Goal: Find specific page/section: Find specific page/section

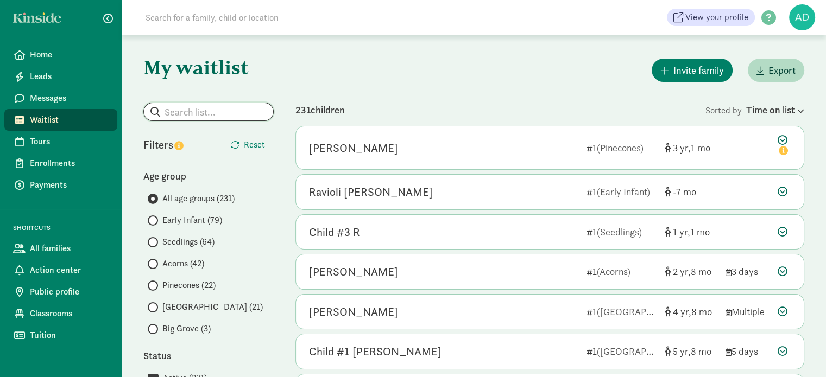
click at [210, 112] on input "search" at bounding box center [208, 111] width 129 height 17
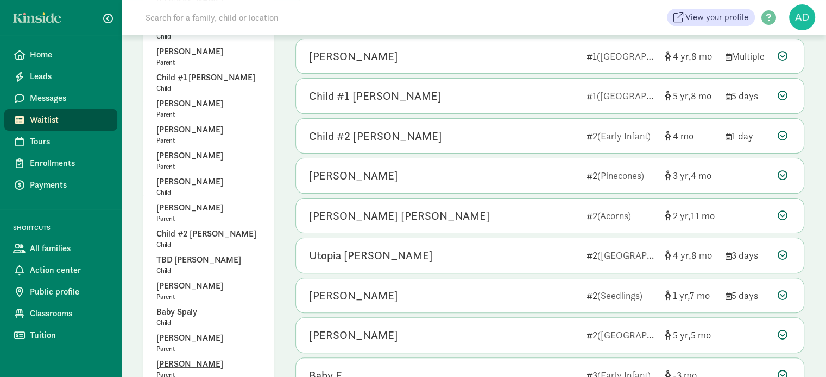
scroll to position [271, 0]
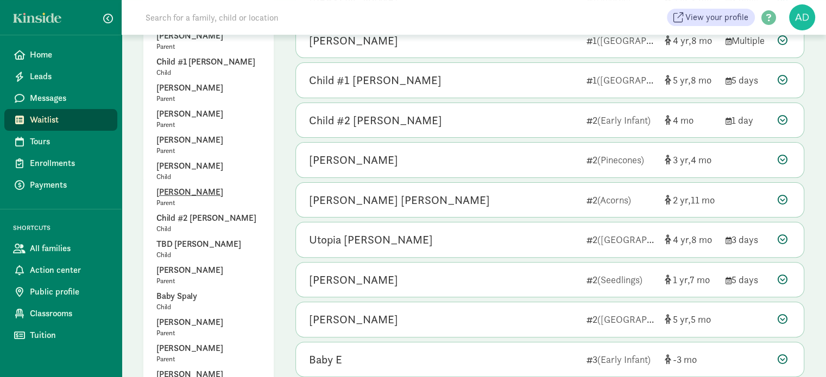
click at [185, 186] on p "[PERSON_NAME]" at bounding box center [208, 192] width 104 height 13
type input "[PERSON_NAME]"
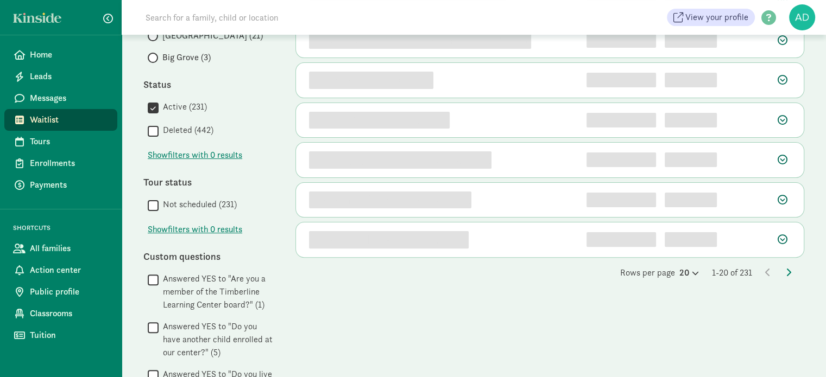
scroll to position [0, 0]
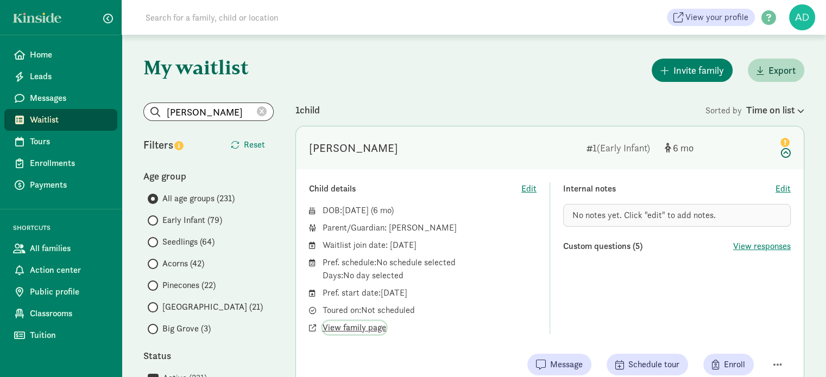
click at [343, 329] on span "View family page" at bounding box center [354, 327] width 64 height 13
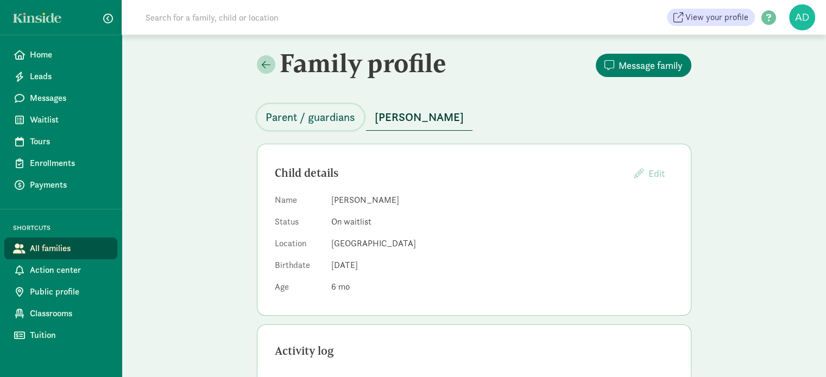
click at [325, 111] on span "Parent / guardians" at bounding box center [310, 117] width 90 height 17
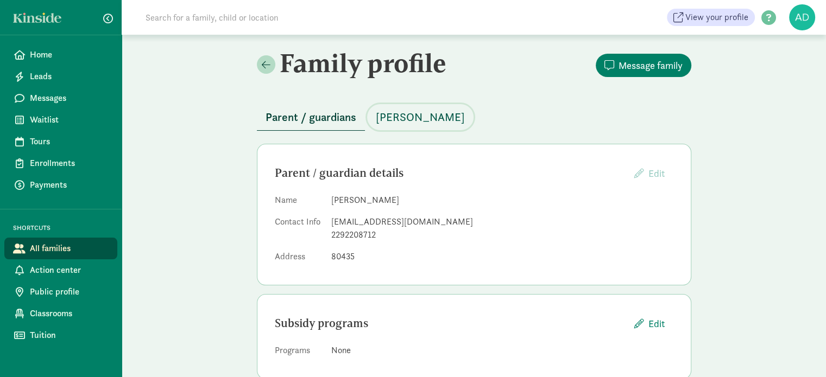
click at [416, 119] on span "[PERSON_NAME]" at bounding box center [420, 117] width 89 height 17
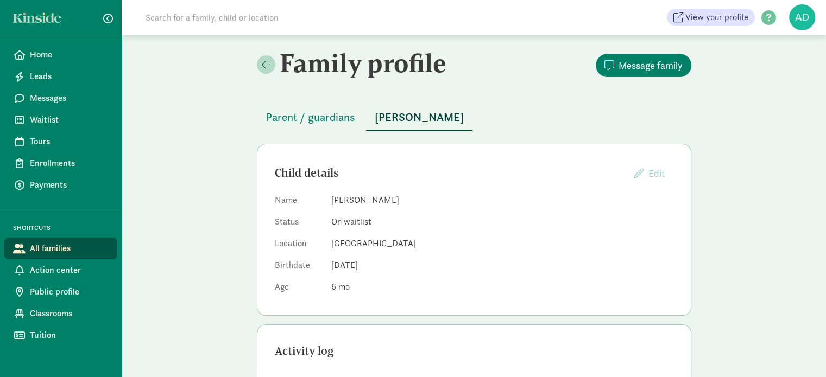
click at [225, 26] on input at bounding box center [291, 18] width 304 height 22
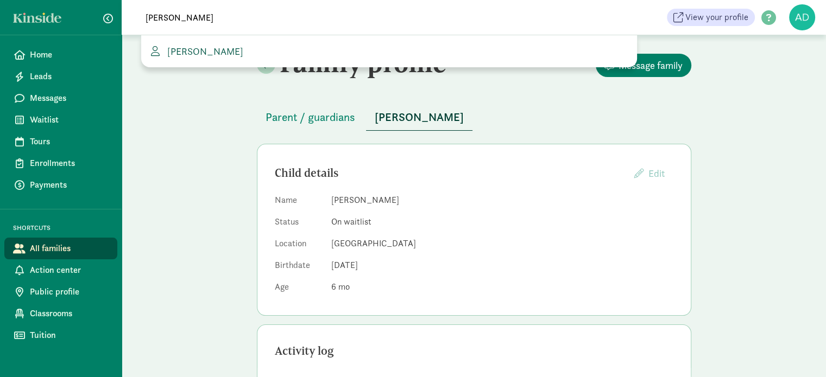
type input "stewart"
click at [198, 53] on span "[PERSON_NAME]" at bounding box center [203, 51] width 80 height 12
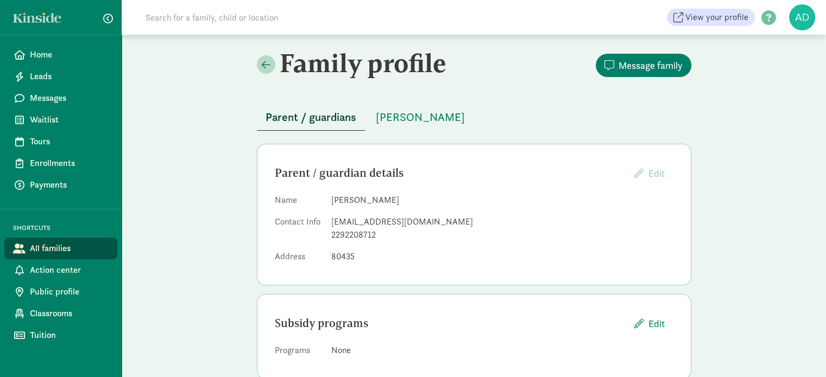
click at [725, 280] on div "Family profile Message family Parent / guardians [PERSON_NAME] S Parent / guard…" at bounding box center [474, 218] width 704 height 366
click at [386, 118] on span "[PERSON_NAME]" at bounding box center [420, 117] width 89 height 17
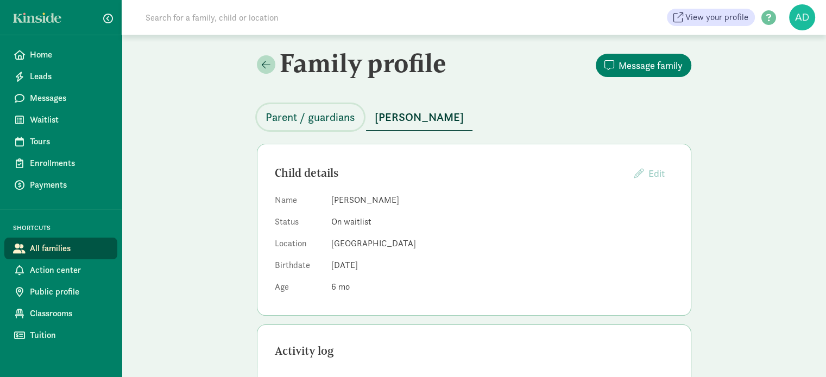
click at [311, 106] on button "Parent / guardians" at bounding box center [310, 117] width 107 height 26
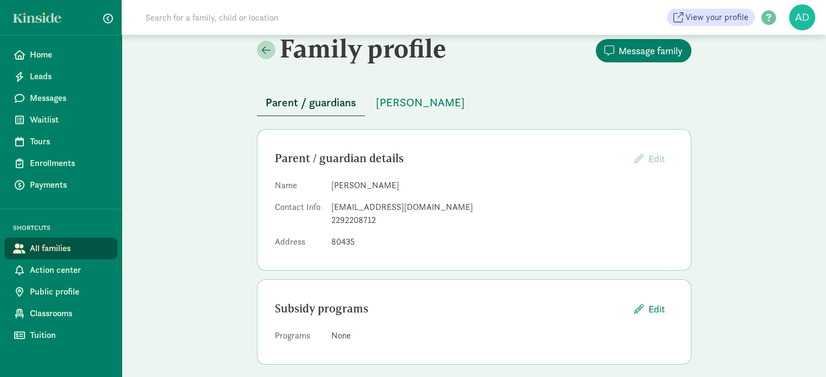
scroll to position [23, 0]
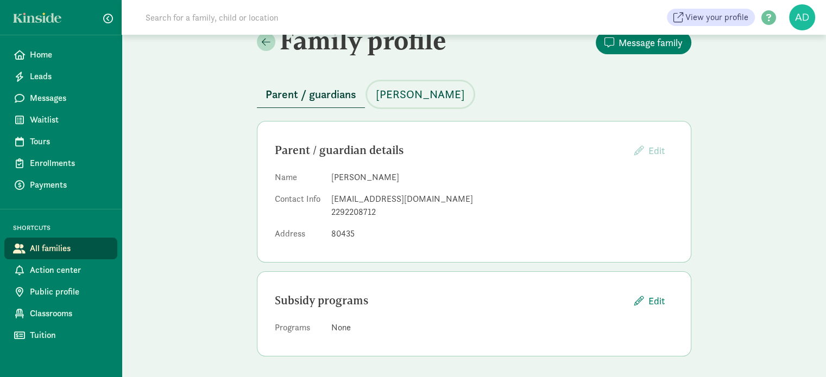
click at [394, 93] on span "[PERSON_NAME]" at bounding box center [420, 94] width 89 height 17
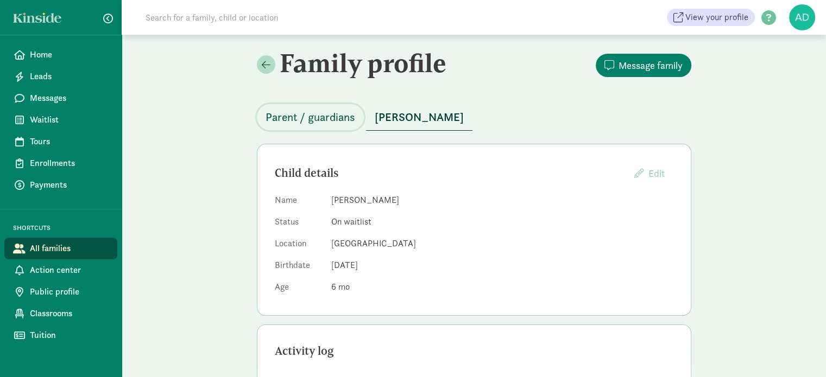
click at [304, 116] on span "Parent / guardians" at bounding box center [310, 117] width 90 height 17
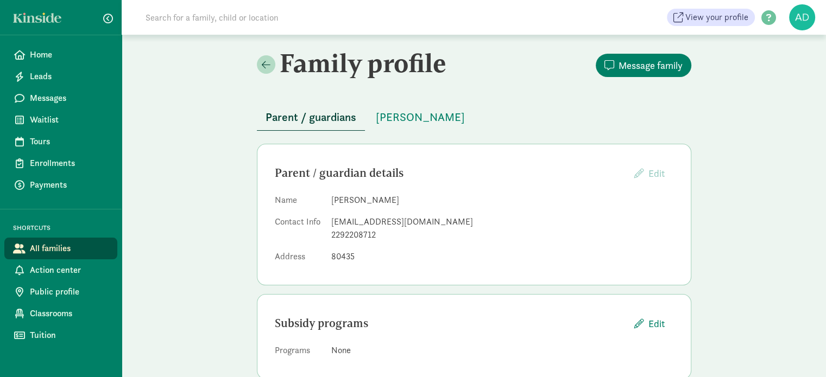
click at [196, 151] on div "Family profile Message family Parent / guardians [PERSON_NAME] S Parent / guard…" at bounding box center [474, 218] width 704 height 366
click at [394, 113] on span "[PERSON_NAME]" at bounding box center [420, 117] width 89 height 17
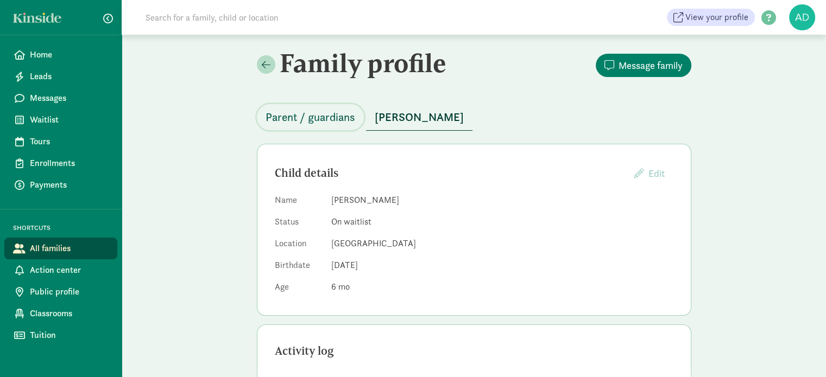
click at [300, 115] on span "Parent / guardians" at bounding box center [310, 117] width 90 height 17
